Goal: Task Accomplishment & Management: Manage account settings

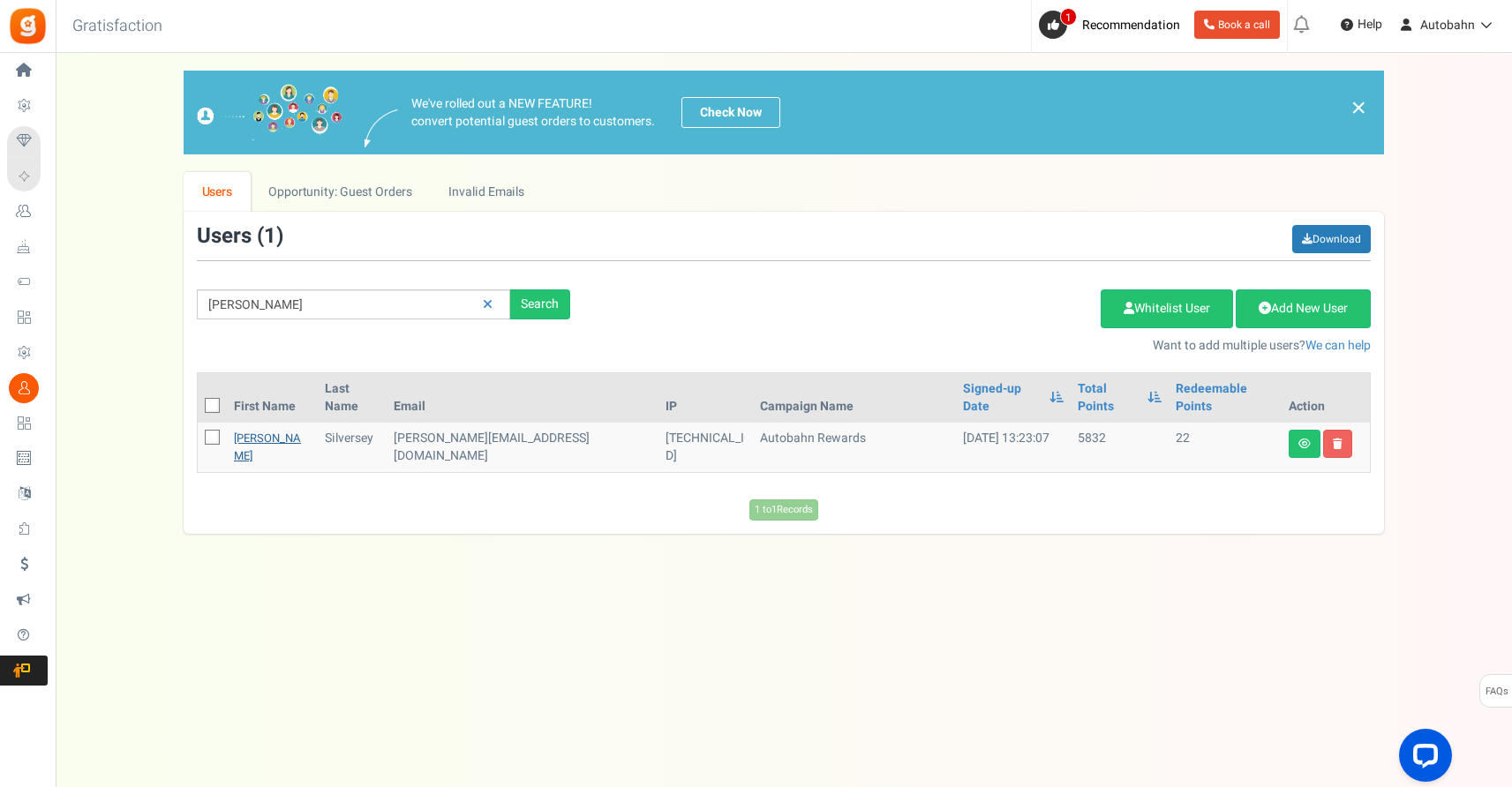
click at [241, 429] on link "[PERSON_NAME]" at bounding box center [267, 446] width 67 height 34
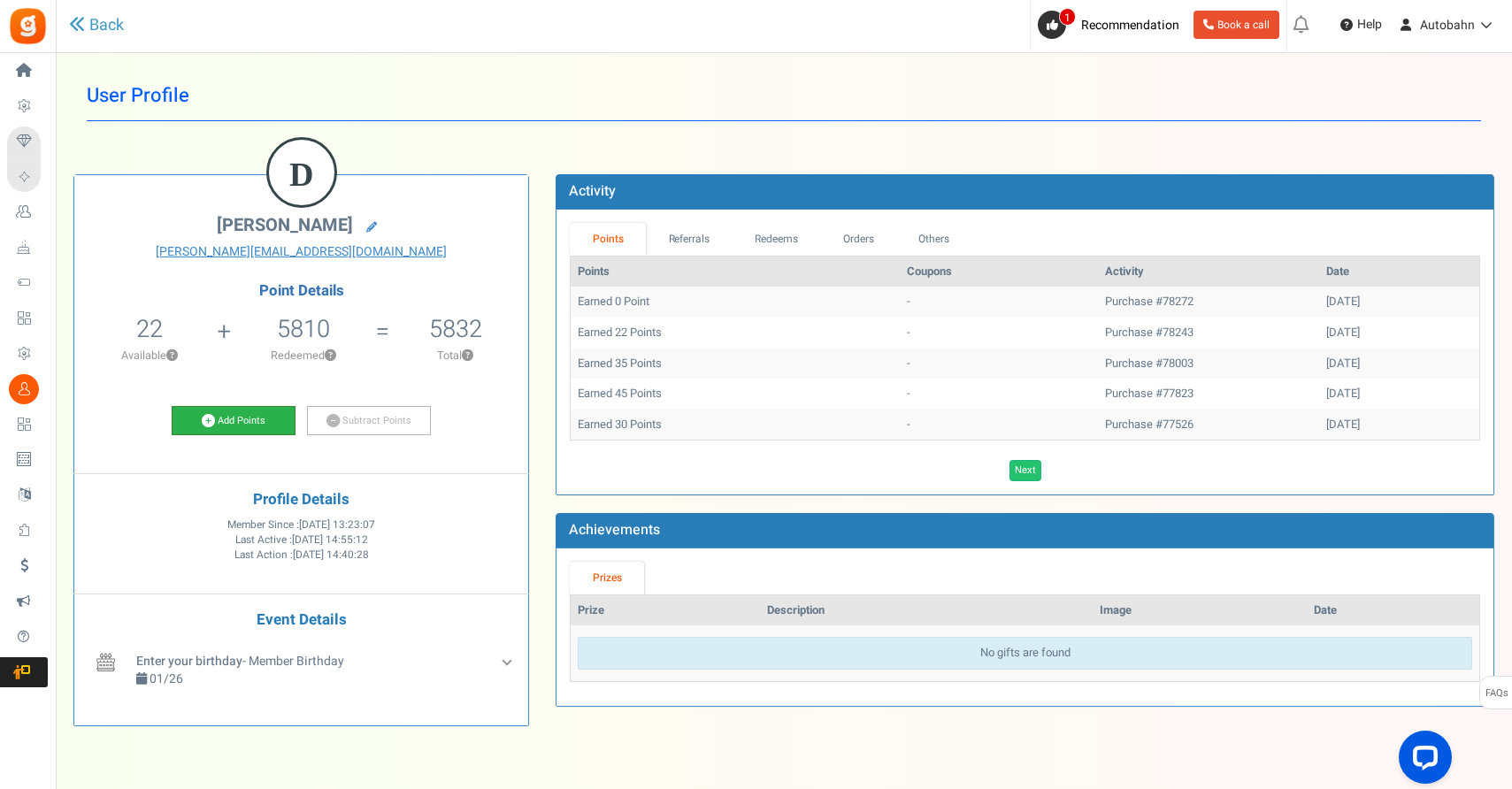
click at [239, 419] on link "Add Points" at bounding box center [234, 420] width 124 height 30
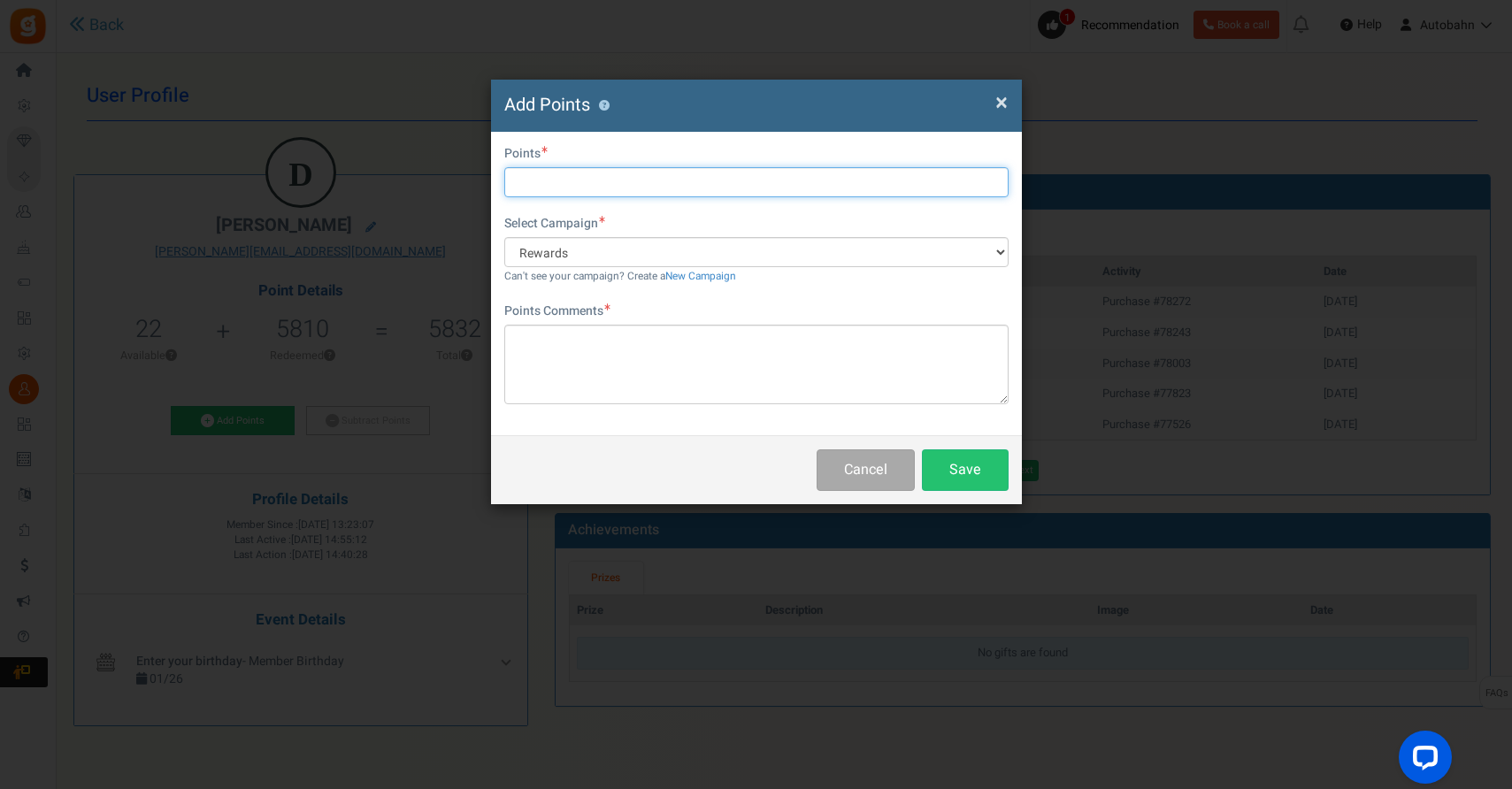
click at [572, 193] on input "text" at bounding box center [757, 182] width 505 height 30
type input "962.60"
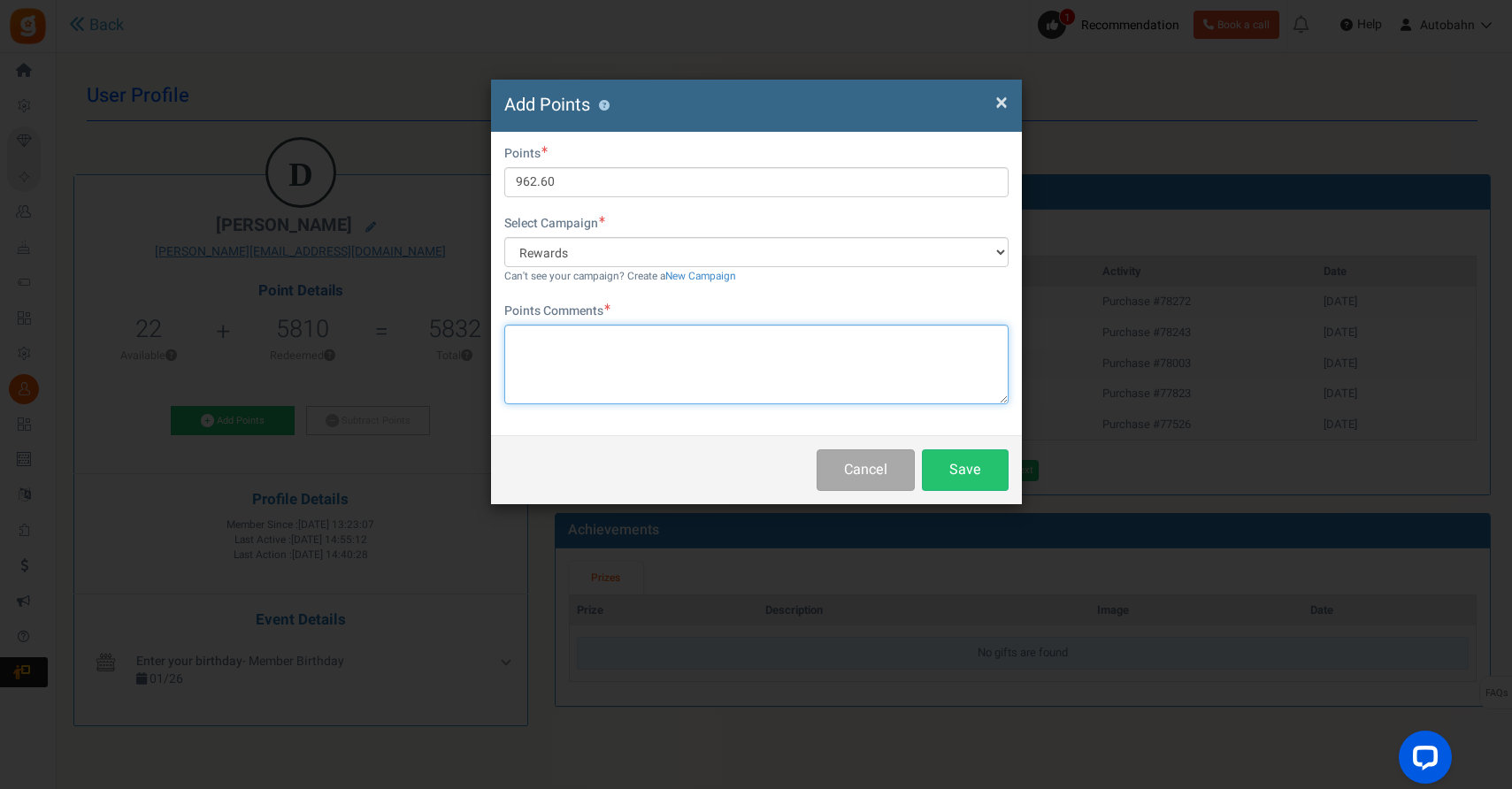
click at [589, 351] on textarea at bounding box center [757, 364] width 505 height 79
type textarea "Audit result"
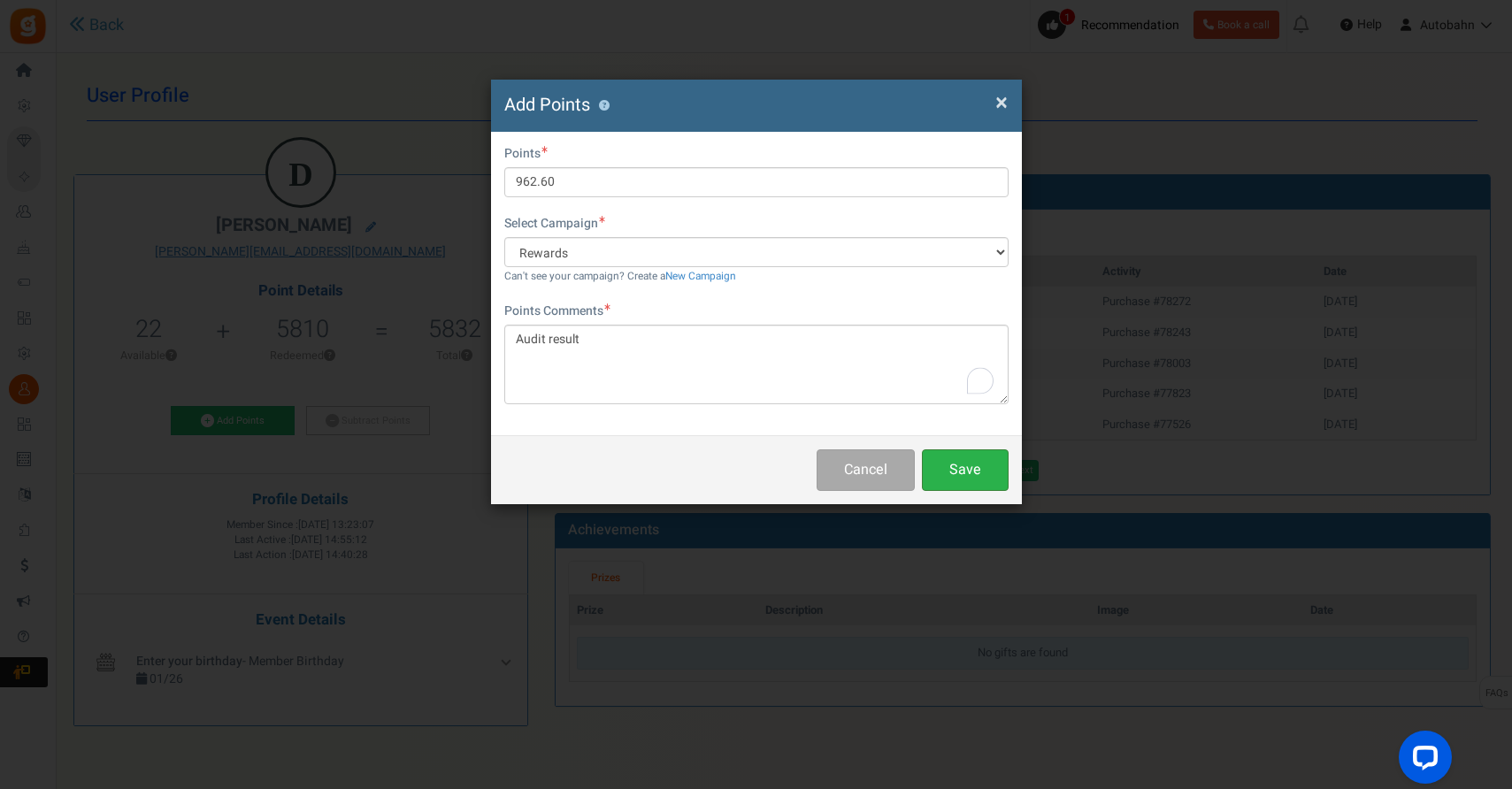
click at [963, 472] on button "Save" at bounding box center [965, 469] width 87 height 42
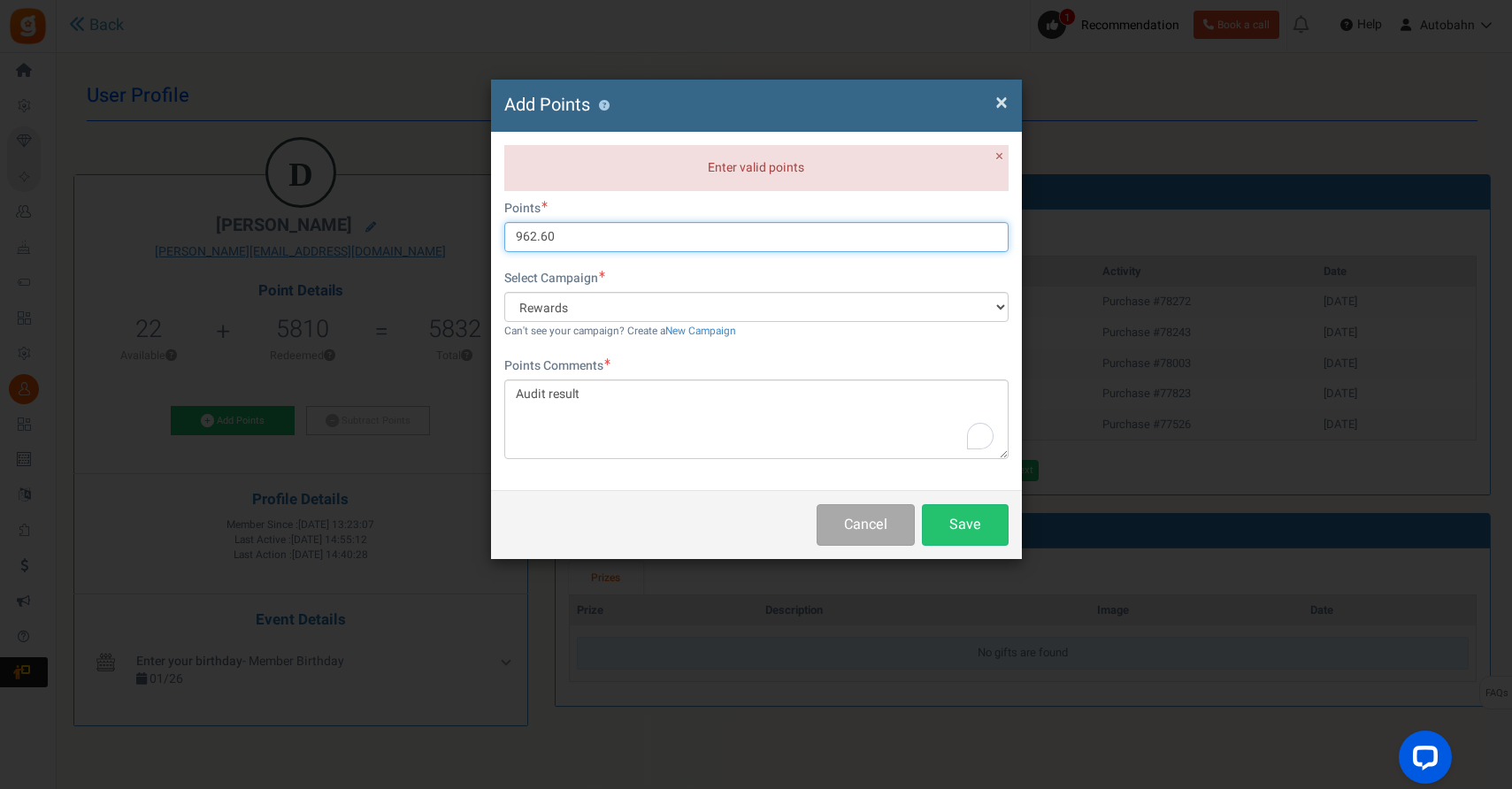
click at [554, 243] on input "962.60" at bounding box center [757, 237] width 505 height 30
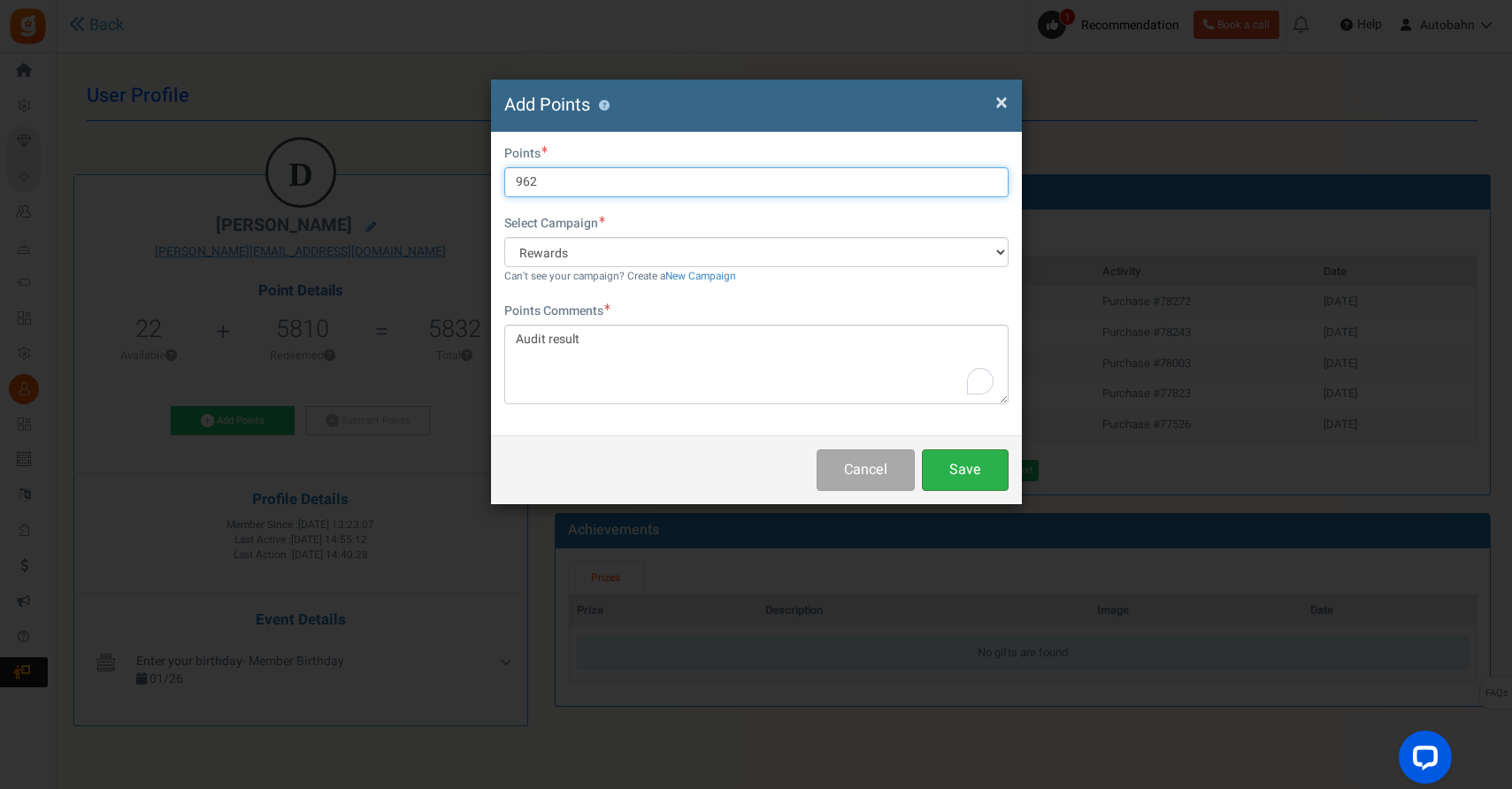
type input "962"
click at [964, 470] on button "Save" at bounding box center [965, 469] width 87 height 42
